Goal: Task Accomplishment & Management: Use online tool/utility

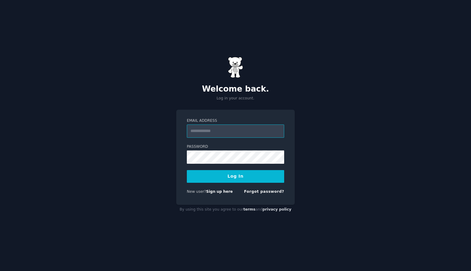
paste input "**********"
type input "**********"
click at [228, 175] on button "Log In" at bounding box center [235, 176] width 97 height 13
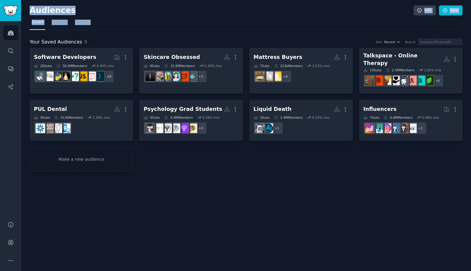
drag, startPoint x: 2, startPoint y: 40, endPoint x: 117, endPoint y: 29, distance: 115.7
click at [117, 29] on div "Audiences Audiences Search Conversations AI Reports Help Account More Audiences…" at bounding box center [235, 135] width 471 height 271
click at [89, 157] on link "Make a new audience" at bounding box center [81, 159] width 103 height 24
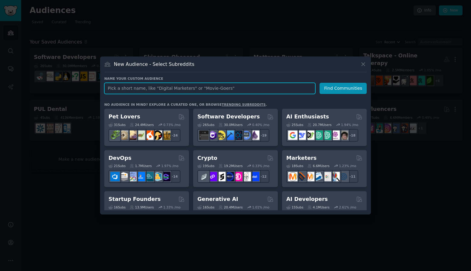
type input "T"
type input "Business Travelers"
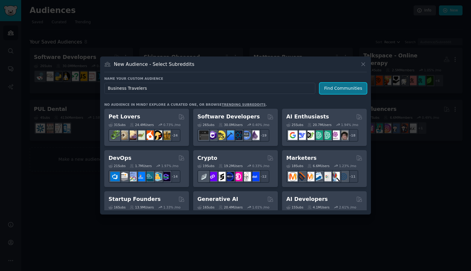
click at [351, 91] on button "Find Communities" at bounding box center [342, 88] width 47 height 11
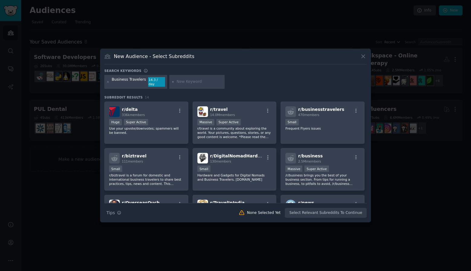
click at [174, 83] on div at bounding box center [197, 82] width 56 height 14
click at [182, 82] on input "text" at bounding box center [199, 81] width 46 height 5
click at [142, 180] on p "r/biztravel is a forum for domestic and international business travelers to sha…" at bounding box center [146, 179] width 74 height 13
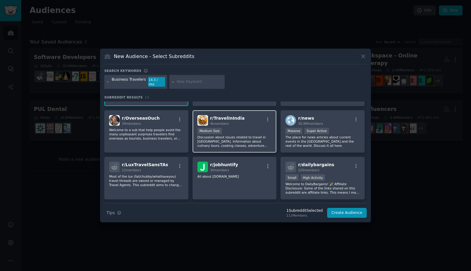
scroll to position [86, 0]
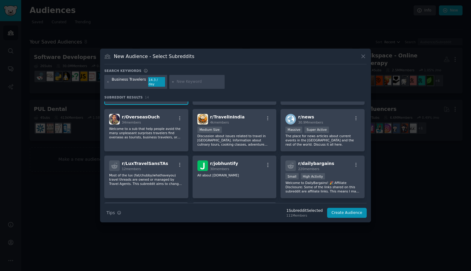
click at [184, 85] on div at bounding box center [197, 82] width 56 height 14
click at [184, 84] on input "text" at bounding box center [199, 81] width 46 height 5
type input "business travel"
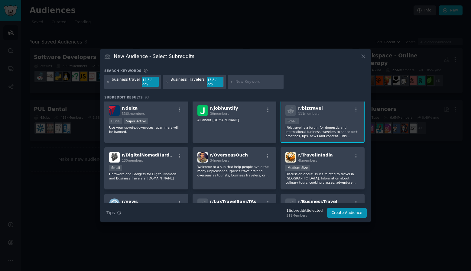
scroll to position [79, 0]
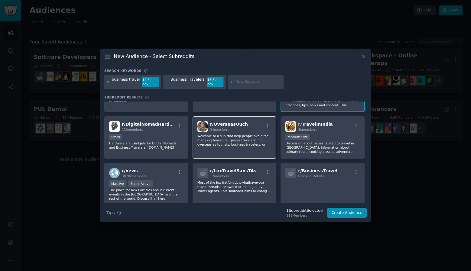
click at [253, 146] on div "r/ OverseasOuch 34 members Welcome to a sub that help people avoid the many unp…" at bounding box center [234, 137] width 84 height 43
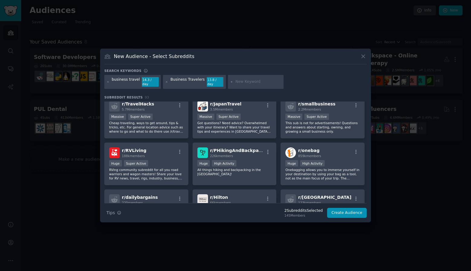
scroll to position [0, 0]
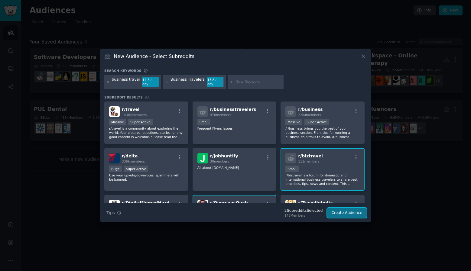
click at [348, 214] on button "Create Audience" at bounding box center [347, 213] width 40 height 10
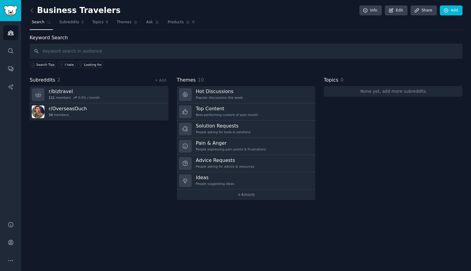
click at [88, 53] on input "text" at bounding box center [246, 51] width 433 height 15
type input "business travel"
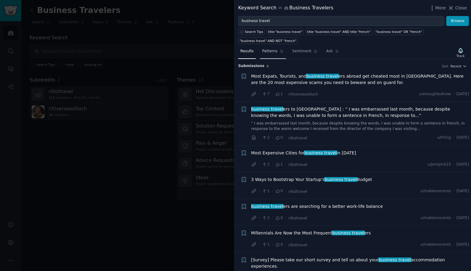
click at [269, 52] on span "Patterns" at bounding box center [269, 51] width 15 height 5
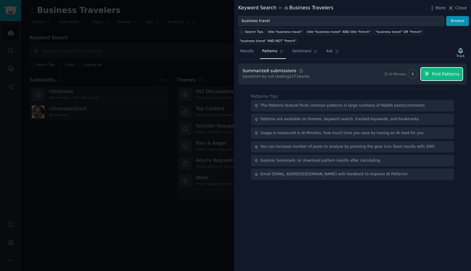
click at [445, 75] on span "Find Patterns" at bounding box center [445, 74] width 27 height 6
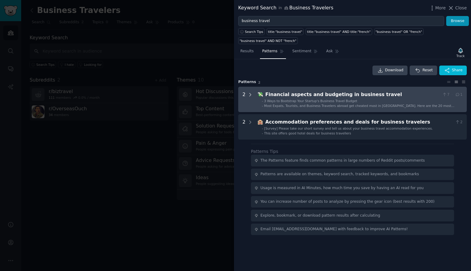
click at [251, 92] on icon at bounding box center [249, 94] width 5 height 5
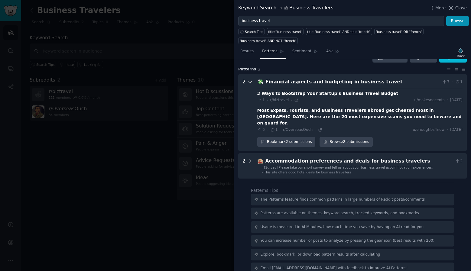
scroll to position [16, 0]
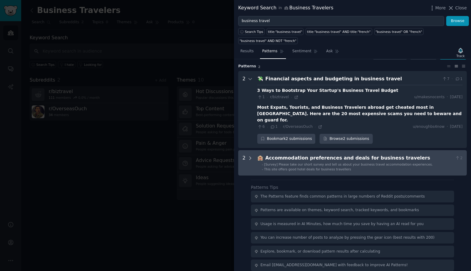
click at [250, 157] on icon at bounding box center [251, 158] width 2 height 3
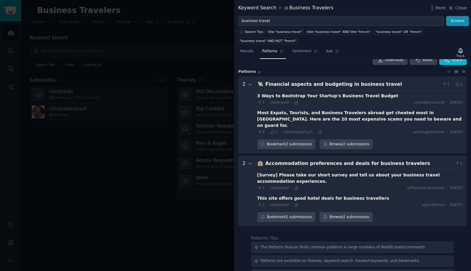
scroll to position [13, 0]
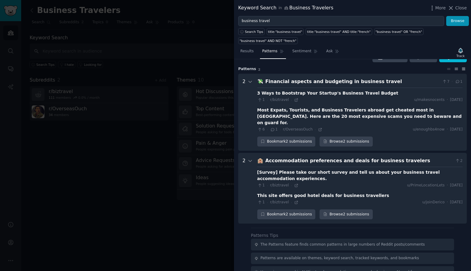
click at [462, 70] on icon at bounding box center [463, 69] width 6 height 4
click at [449, 71] on icon at bounding box center [448, 69] width 6 height 4
click at [447, 70] on icon at bounding box center [448, 69] width 6 height 4
click at [454, 70] on icon at bounding box center [456, 69] width 6 height 4
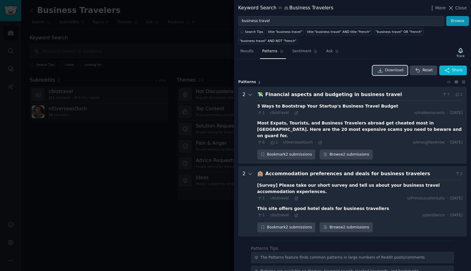
click at [384, 73] on link "Download" at bounding box center [389, 71] width 35 height 10
click at [306, 53] on span "Sentiment" at bounding box center [301, 51] width 19 height 5
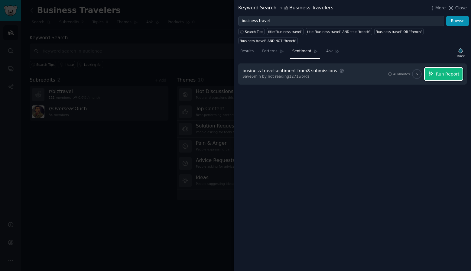
click at [448, 74] on span "Run Report" at bounding box center [448, 74] width 24 height 6
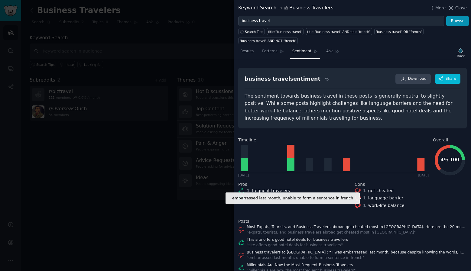
scroll to position [30, 0]
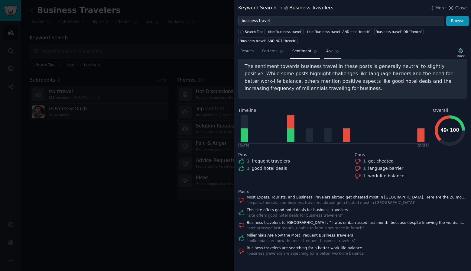
click at [327, 51] on span "Ask" at bounding box center [329, 51] width 7 height 5
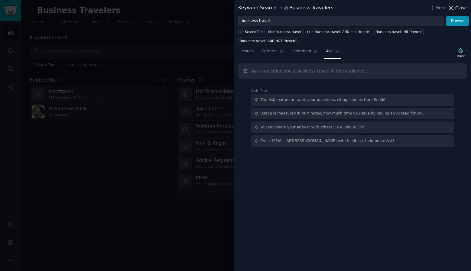
click at [459, 9] on span "Close" at bounding box center [460, 8] width 11 height 6
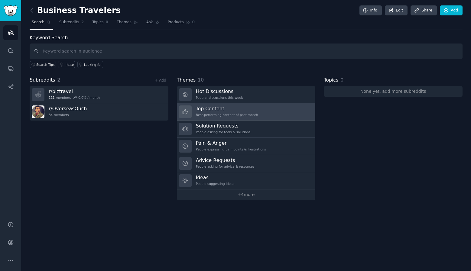
drag, startPoint x: 258, startPoint y: 115, endPoint x: 272, endPoint y: 114, distance: 14.0
click at [271, 111] on link "Top Content Best-performing content of past month" at bounding box center [246, 111] width 139 height 17
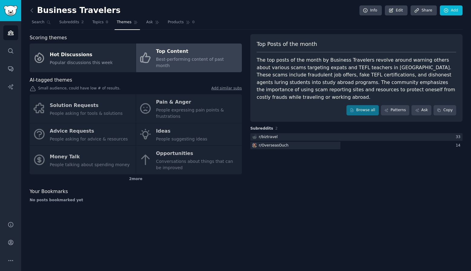
click at [67, 104] on div "Solution Requests People asking for tools & solutions Pain & Anger People expre…" at bounding box center [136, 134] width 212 height 80
click at [73, 102] on div "Solution Requests People asking for tools & solutions Pain & Anger People expre…" at bounding box center [136, 134] width 212 height 80
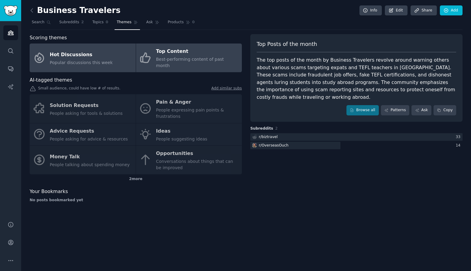
click at [68, 50] on div "Hot Discussions" at bounding box center [81, 55] width 63 height 10
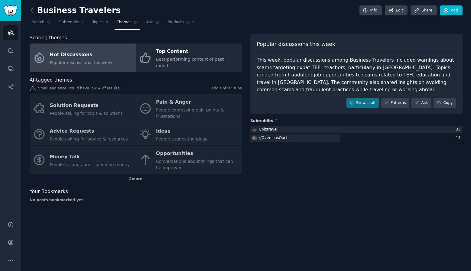
click at [32, 11] on icon at bounding box center [32, 10] width 6 height 6
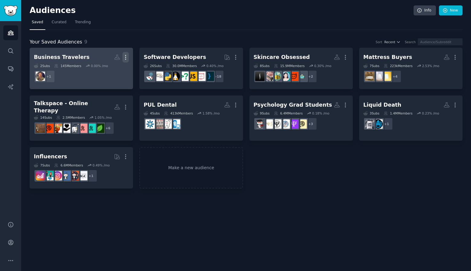
click at [125, 58] on icon "button" at bounding box center [125, 57] width 6 height 6
click at [101, 72] on div "Delete" at bounding box center [105, 70] width 29 height 13
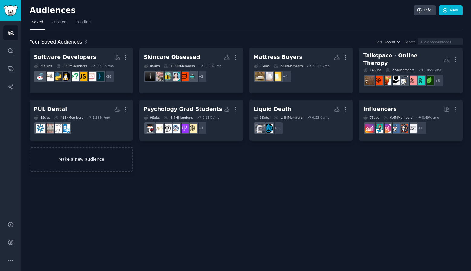
click at [118, 157] on link "Make a new audience" at bounding box center [81, 159] width 103 height 24
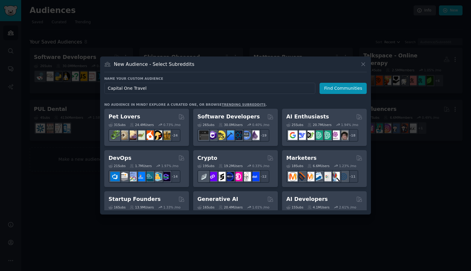
type input "Capital One Travel"
click at [350, 96] on div "Name your custom audience Audience Name Capital One Travel Find Communities No …" at bounding box center [235, 143] width 262 height 134
click at [350, 89] on button "Find Communities" at bounding box center [342, 88] width 47 height 11
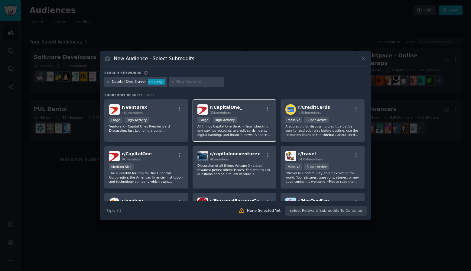
click at [249, 130] on p "All things Capital One Bank — from checking and savings accounts to credit card…" at bounding box center [234, 130] width 74 height 13
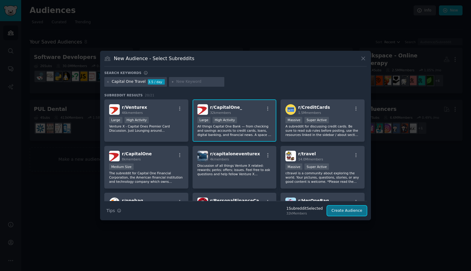
click at [341, 213] on button "Create Audience" at bounding box center [347, 211] width 40 height 10
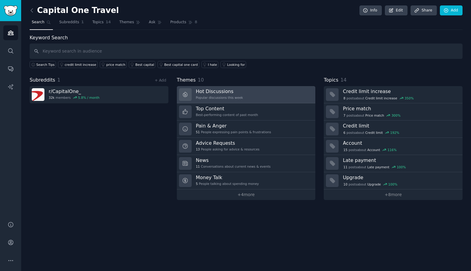
click at [257, 99] on link "Hot Discussions Popular discussions this week" at bounding box center [246, 94] width 139 height 17
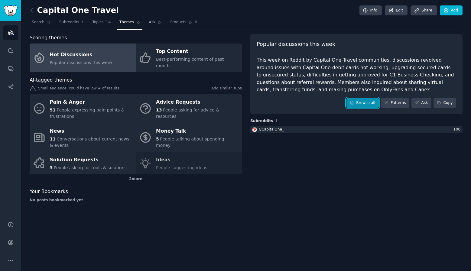
click at [358, 104] on link "Browse all" at bounding box center [362, 103] width 32 height 10
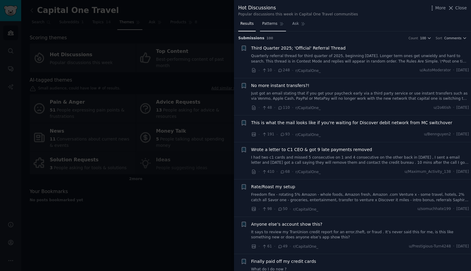
click at [267, 26] on span "Patterns" at bounding box center [269, 23] width 15 height 5
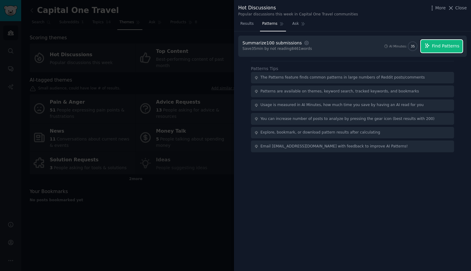
click at [440, 45] on span "Find Patterns" at bounding box center [445, 46] width 27 height 6
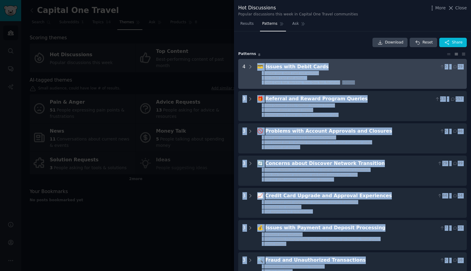
drag, startPoint x: 393, startPoint y: 158, endPoint x: 254, endPoint y: 64, distance: 167.5
click at [254, 64] on div "4 💳 Issues with Debit Cards 5 · 39 - Capital one debit card not working - Old D…" at bounding box center [352, 184] width 228 height 251
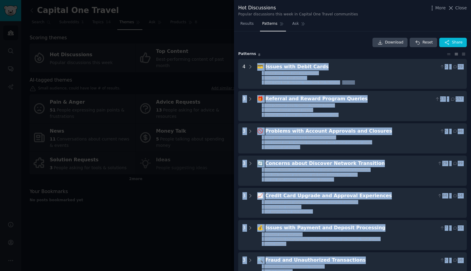
copy div "💳 Loremi dolo Sitam Conse 8 · 12 - Adipisc eli seddo eius tem incidid - Utl Etd…"
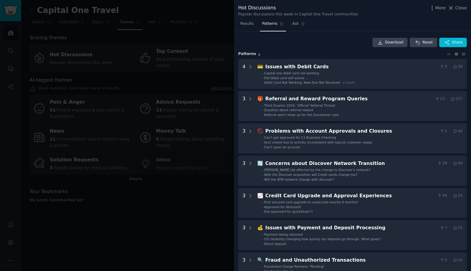
click at [345, 54] on h3 "Pattern s 8" at bounding box center [341, 53] width 207 height 5
click at [294, 26] on span "Ask" at bounding box center [295, 23] width 7 height 5
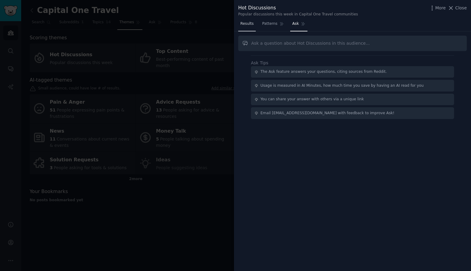
click at [248, 25] on span "Results" at bounding box center [246, 23] width 13 height 5
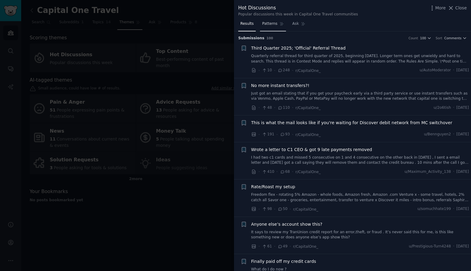
click at [270, 20] on link "Patterns" at bounding box center [273, 25] width 26 height 12
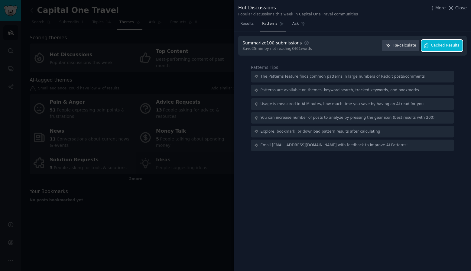
click at [436, 48] on span "Cached Results" at bounding box center [445, 45] width 28 height 5
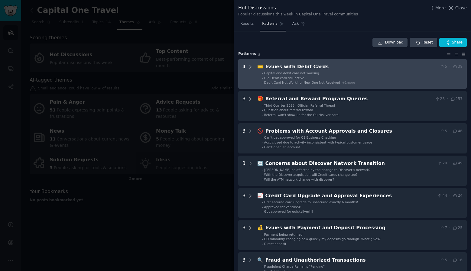
click at [253, 66] on Cards "4 💳 Issues with Debit Cards 5 · 39 - Capital one debit card not working - Old D…" at bounding box center [352, 74] width 228 height 30
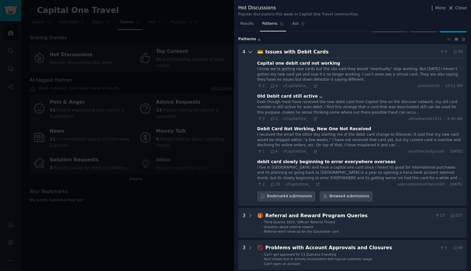
scroll to position [13, 0]
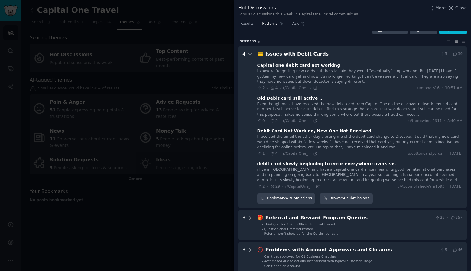
click at [250, 54] on icon at bounding box center [249, 53] width 5 height 5
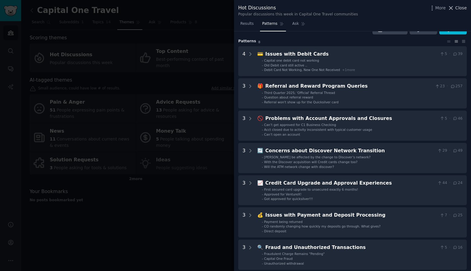
click at [462, 8] on span "Close" at bounding box center [460, 8] width 11 height 6
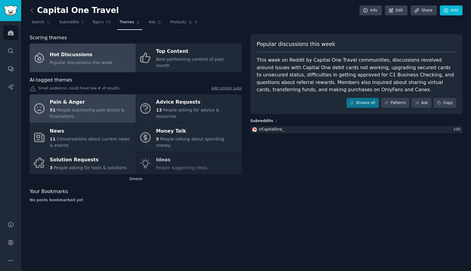
click at [105, 108] on span "People expressing pain points & frustrations" at bounding box center [87, 113] width 75 height 11
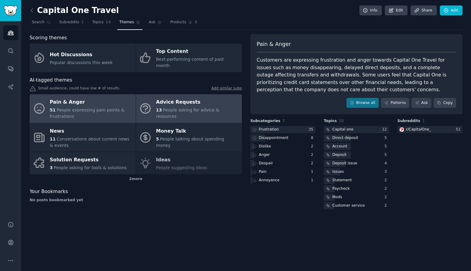
click at [196, 103] on div "Advice Requests" at bounding box center [197, 103] width 83 height 10
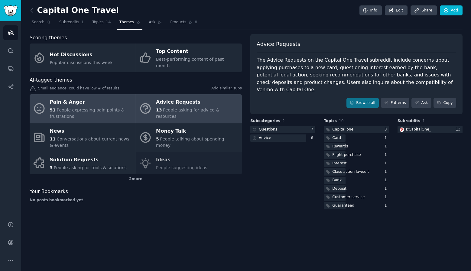
click at [122, 115] on link "Pain & Anger 51 People expressing pain points & frustrations" at bounding box center [83, 108] width 106 height 29
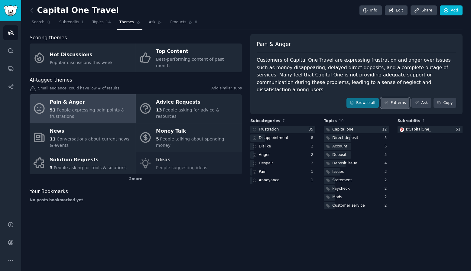
click at [397, 98] on link "Patterns" at bounding box center [395, 103] width 28 height 10
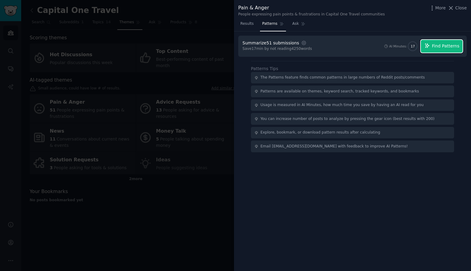
click at [443, 47] on span "Find Patterns" at bounding box center [445, 46] width 27 height 6
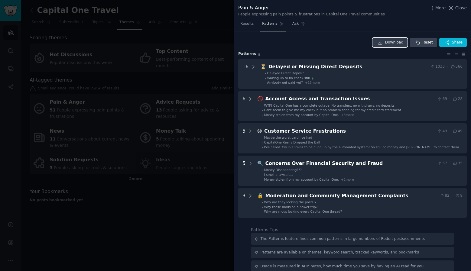
click at [391, 44] on span "Download" at bounding box center [394, 42] width 18 height 5
click at [463, 10] on span "Close" at bounding box center [460, 8] width 11 height 6
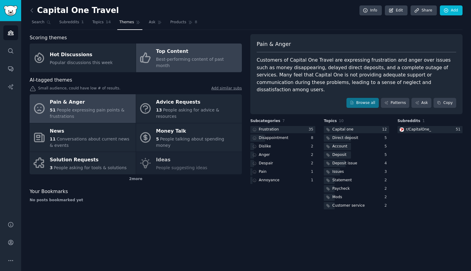
click at [165, 60] on span "Best-performing content of past month" at bounding box center [190, 62] width 68 height 11
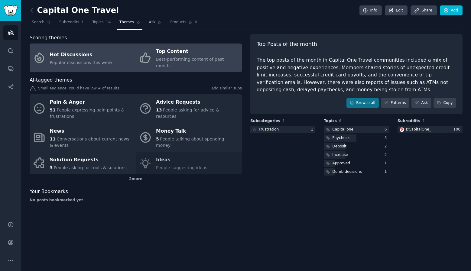
click at [90, 60] on span "Popular discussions this week" at bounding box center [81, 62] width 63 height 5
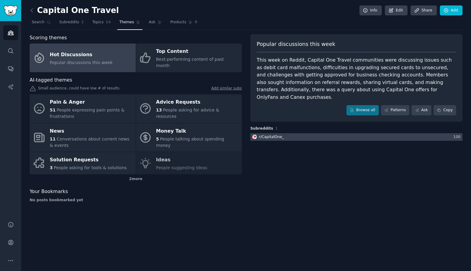
click at [343, 133] on div at bounding box center [356, 137] width 212 height 8
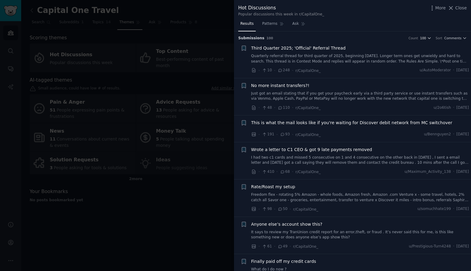
click at [430, 40] on icon "button" at bounding box center [429, 38] width 4 height 4
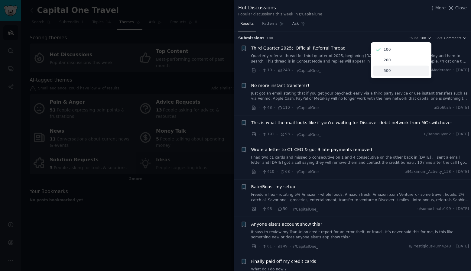
click at [405, 70] on div "500" at bounding box center [401, 71] width 56 height 11
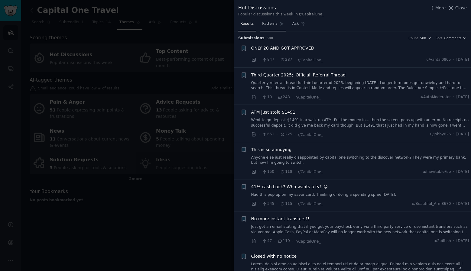
click at [268, 23] on span "Patterns" at bounding box center [269, 23] width 15 height 5
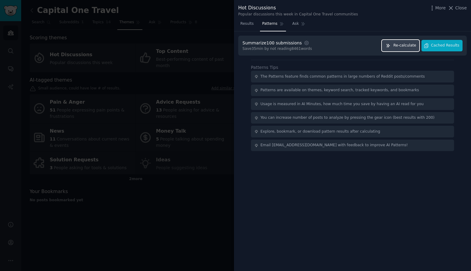
click at [399, 47] on span "Re-calculate" at bounding box center [404, 45] width 23 height 5
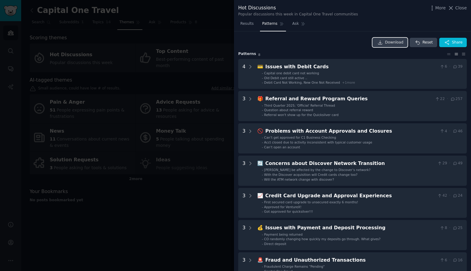
click at [379, 41] on icon at bounding box center [379, 42] width 5 height 5
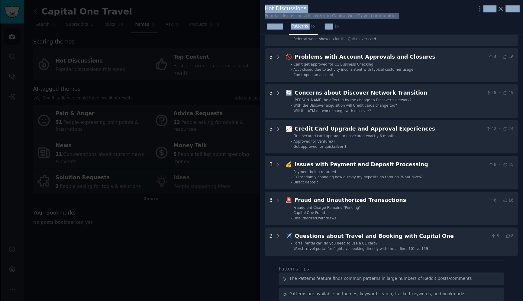
scroll to position [141, 0]
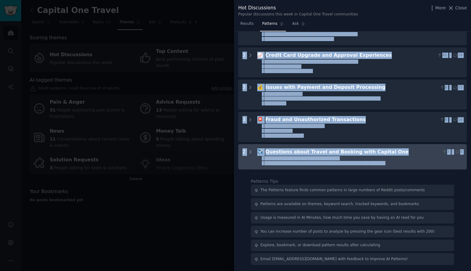
drag, startPoint x: 255, startPoint y: 60, endPoint x: 386, endPoint y: 165, distance: 167.9
click at [386, 165] on div "4 💳 Issues with Debit Cards 6 · 39 - Capital one debit card not working - Old D…" at bounding box center [352, 43] width 228 height 251
copy div "💳 Loremi dolo Sitam Conse 3 · 83 - Adipisc eli seddo eius tem incidid - Utl Etd…"
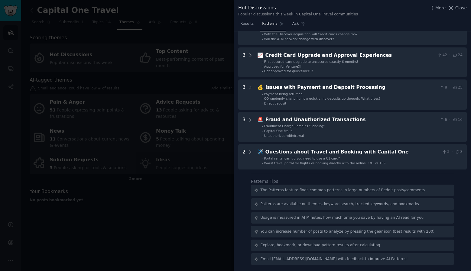
click at [241, 182] on div "Download Reset Share Pattern s 8 4 💳 Issues with Debit Cards 6 · 39 - Capital o…" at bounding box center [352, 151] width 237 height 240
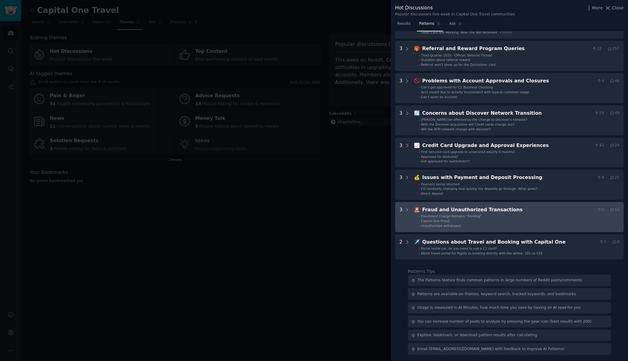
scroll to position [0, 0]
